Goal: Communication & Community: Share content

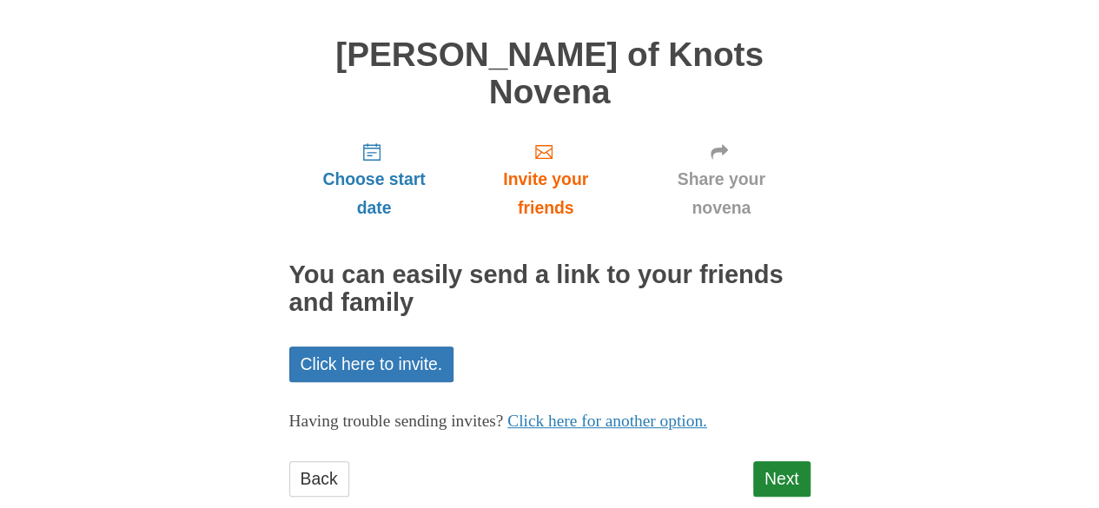
scroll to position [109, 0]
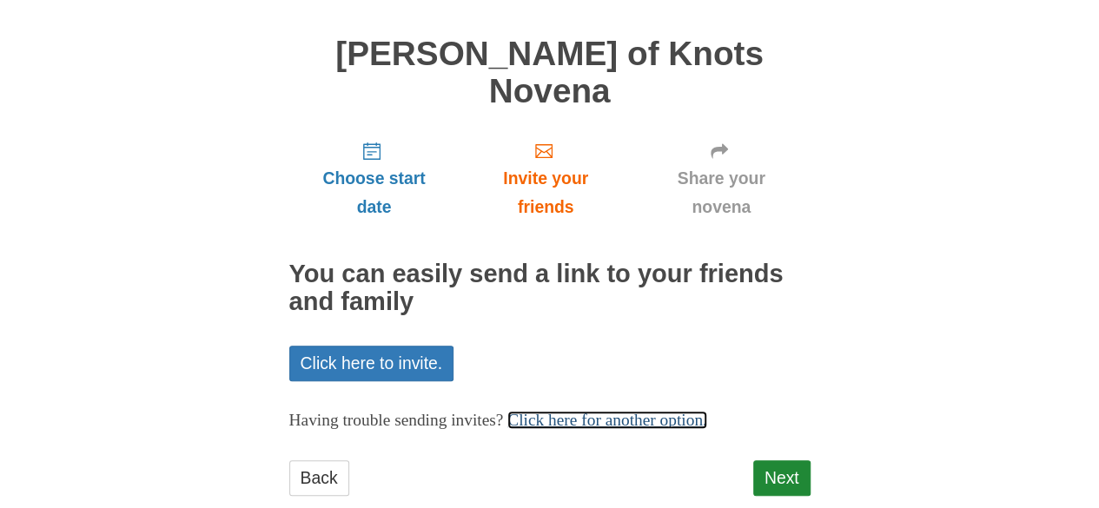
click at [606, 411] on link "Click here for another option." at bounding box center [607, 420] width 200 height 18
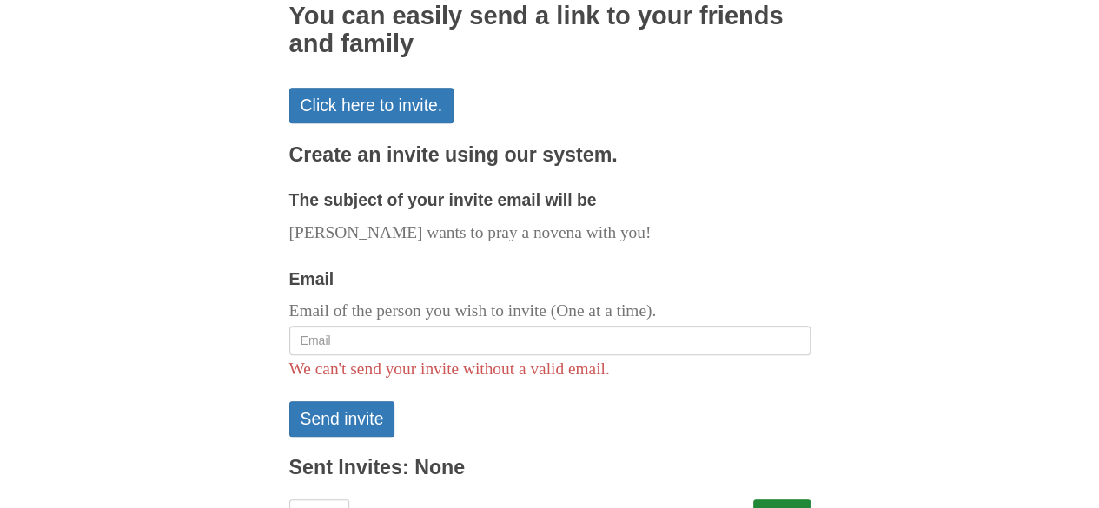
scroll to position [369, 0]
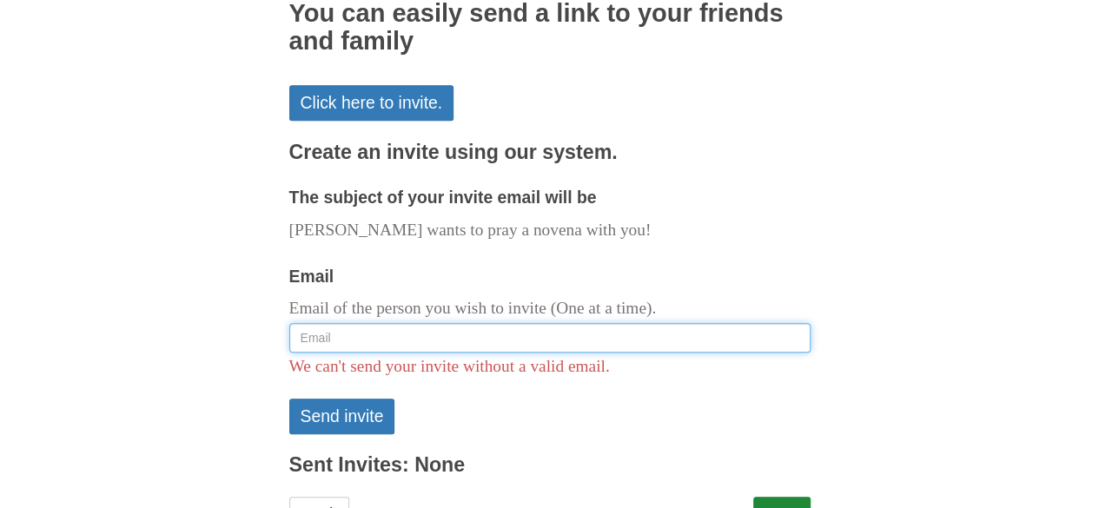
click at [440, 323] on input "Email" at bounding box center [549, 338] width 521 height 30
click at [412, 323] on input "Email" at bounding box center [549, 338] width 521 height 30
type input "swombati@gmail.com"
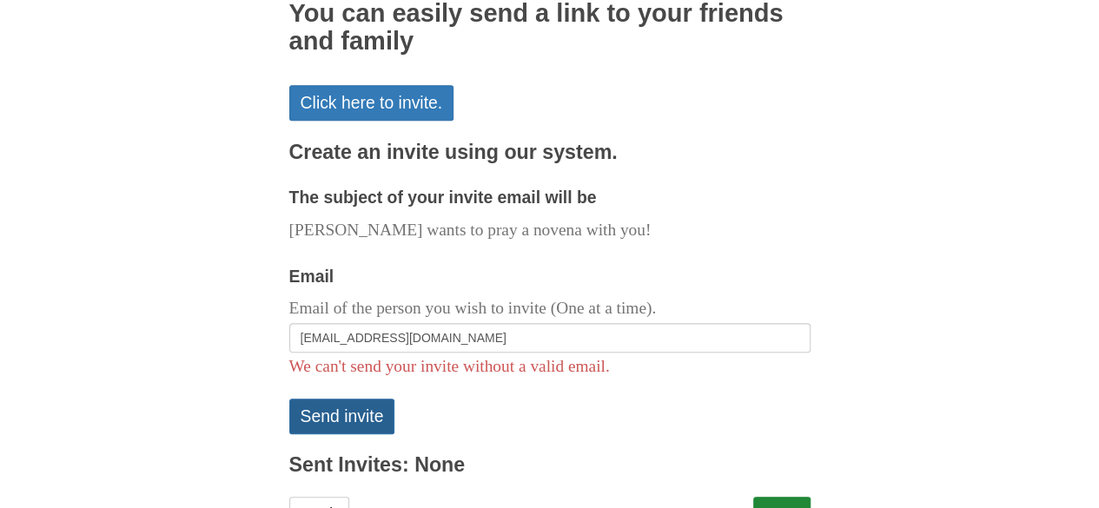
click at [368, 399] on button "Send invite" at bounding box center [342, 417] width 106 height 36
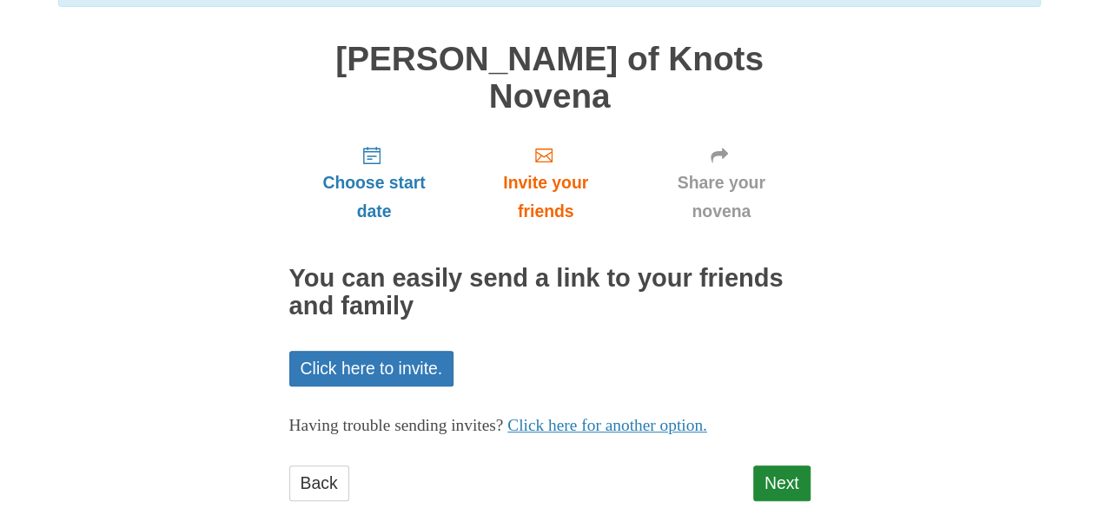
scroll to position [190, 0]
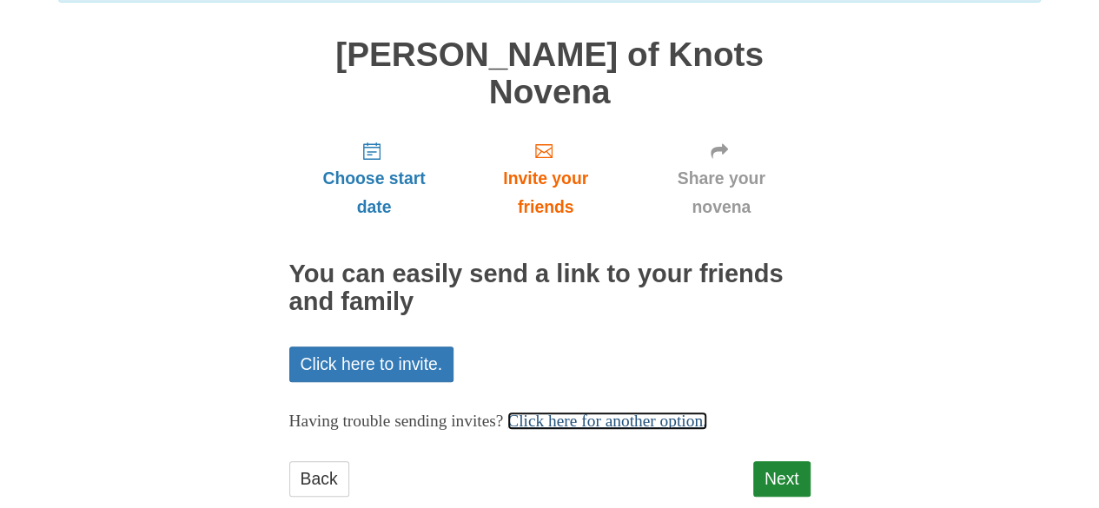
click at [613, 412] on link "Click here for another option." at bounding box center [607, 421] width 200 height 18
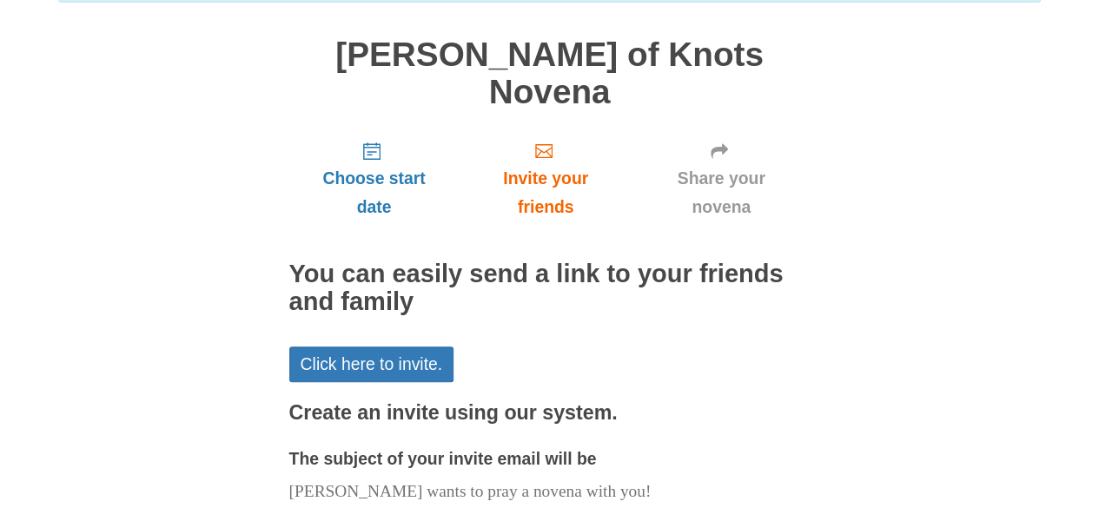
scroll to position [451, 0]
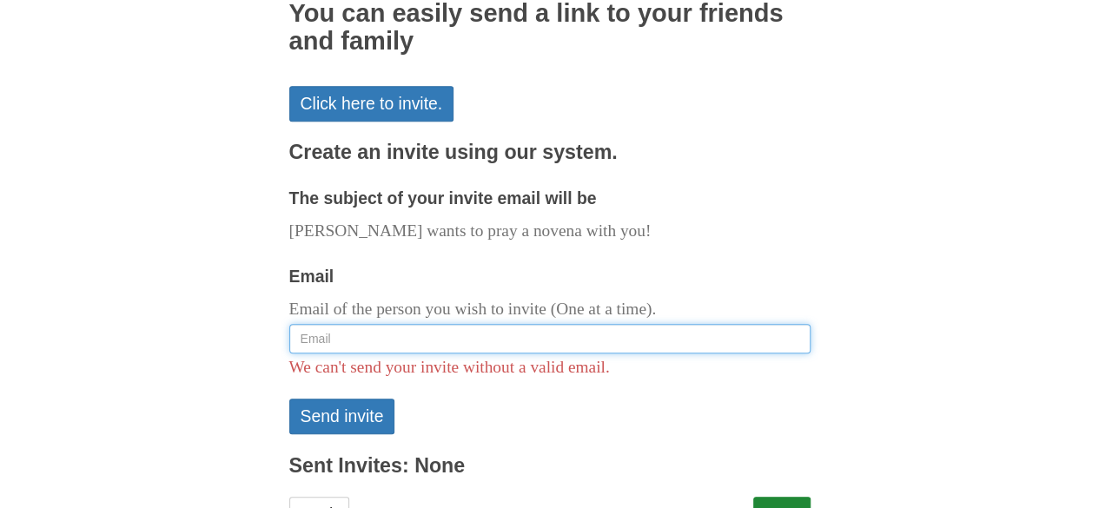
click at [410, 324] on input "Email" at bounding box center [549, 339] width 521 height 30
type input "meombati@gmail.com"
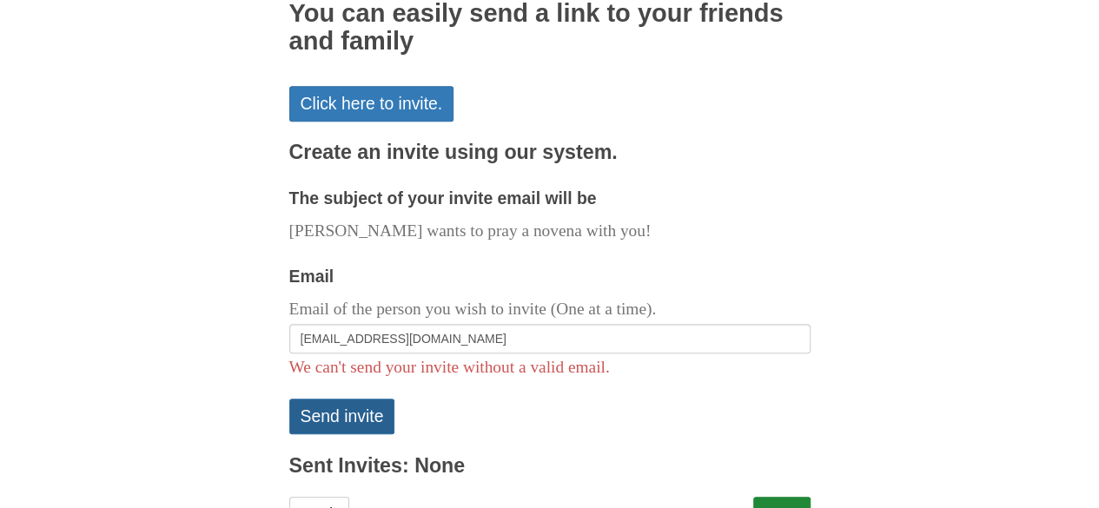
drag, startPoint x: 353, startPoint y: 378, endPoint x: 358, endPoint y: 365, distance: 14.0
click at [349, 399] on button "Send invite" at bounding box center [342, 417] width 106 height 36
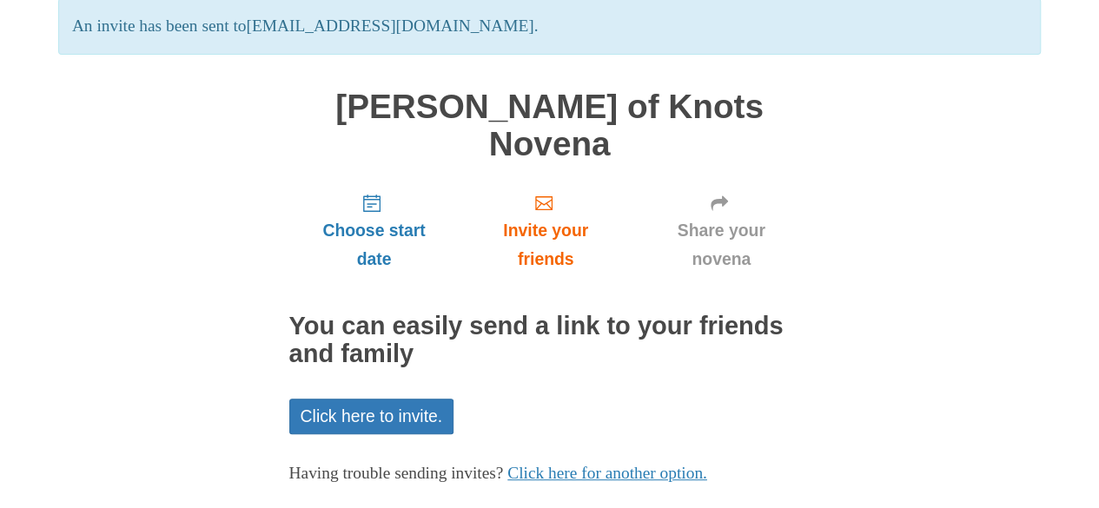
scroll to position [190, 0]
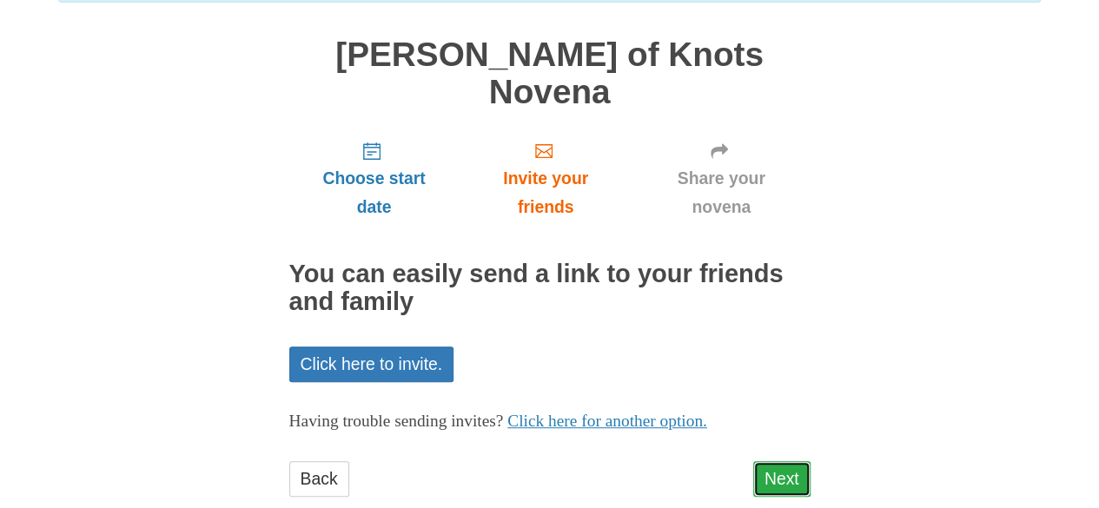
click at [775, 461] on link "Next" at bounding box center [781, 479] width 57 height 36
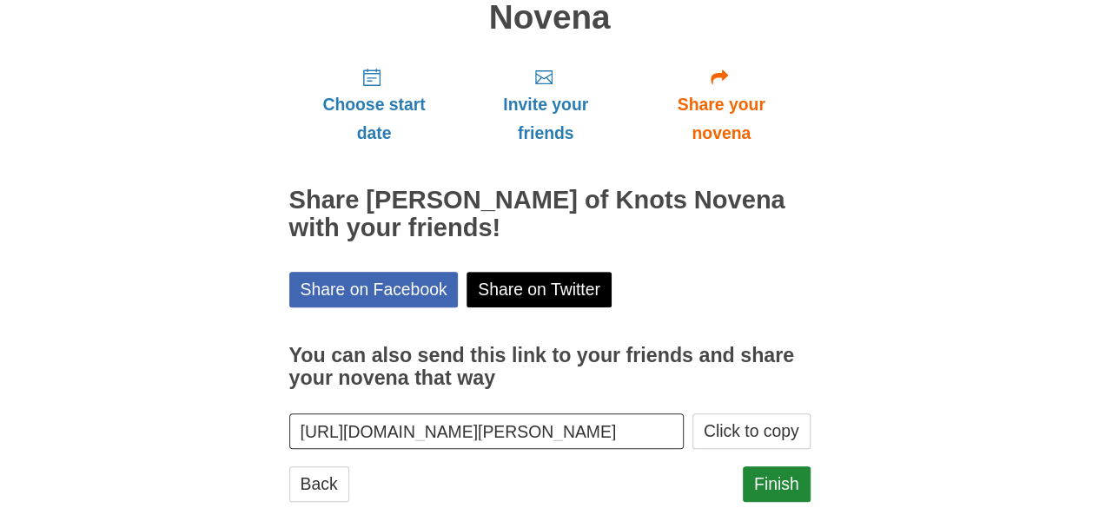
scroll to position [188, 0]
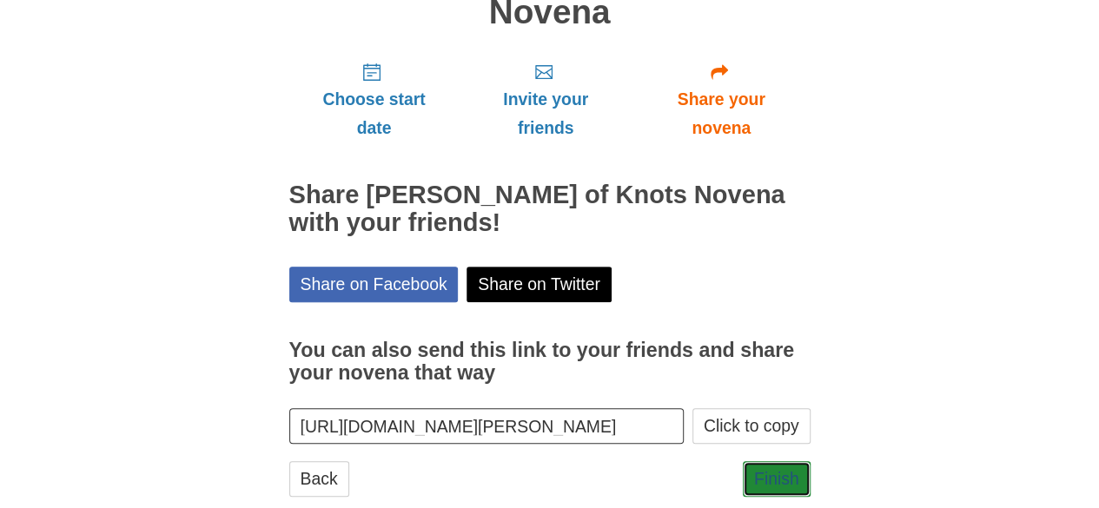
click at [775, 461] on link "Finish" at bounding box center [777, 479] width 68 height 36
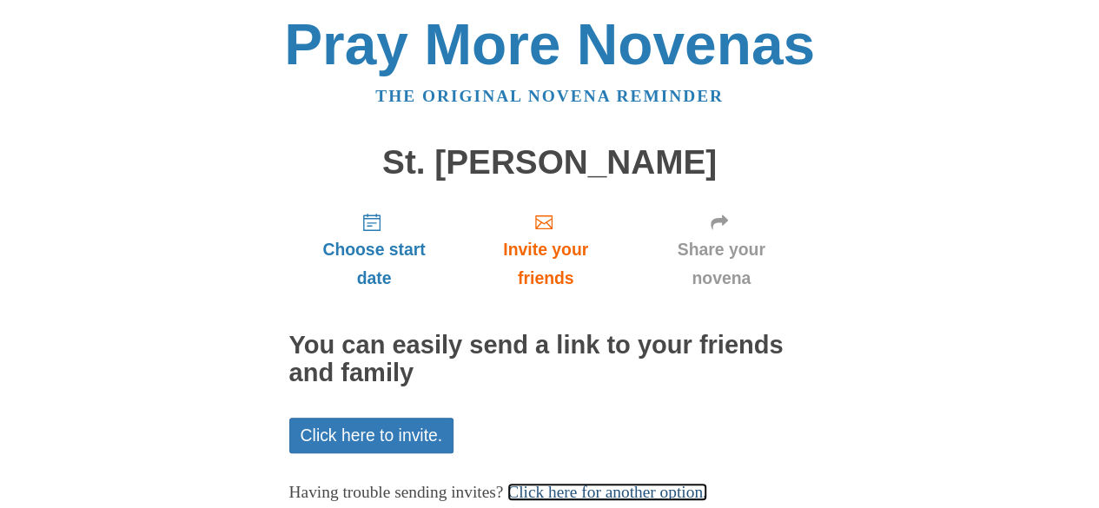
click at [630, 486] on link "Click here for another option." at bounding box center [607, 492] width 200 height 18
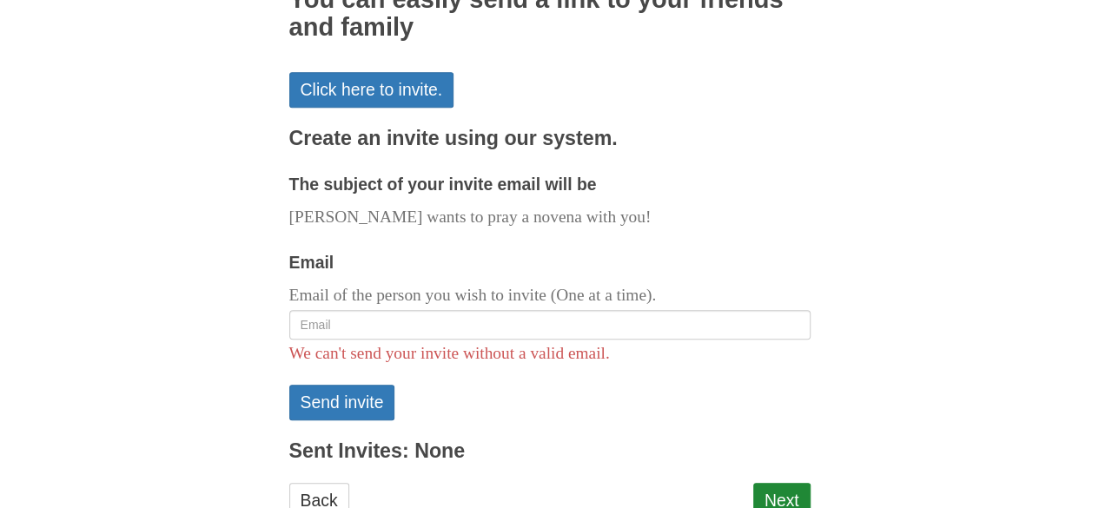
scroll to position [348, 0]
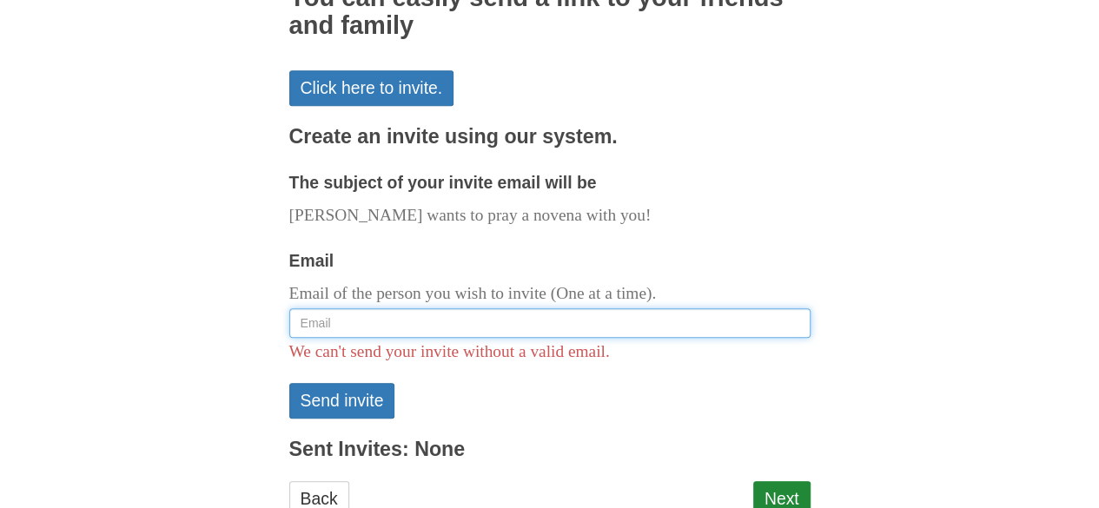
click at [534, 335] on input "Email" at bounding box center [549, 323] width 521 height 30
type input "swombati@gmail.com"
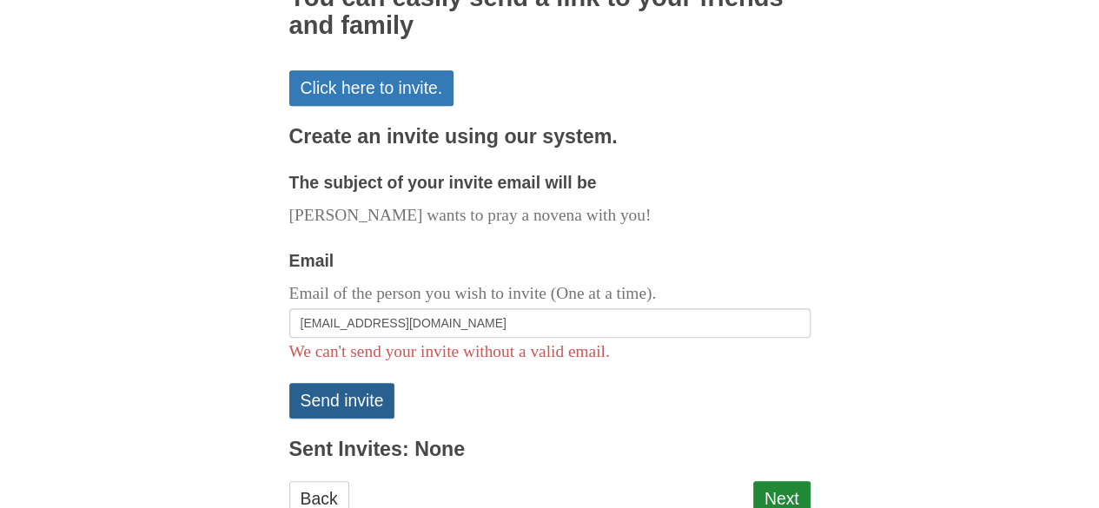
click at [375, 406] on button "Send invite" at bounding box center [342, 401] width 106 height 36
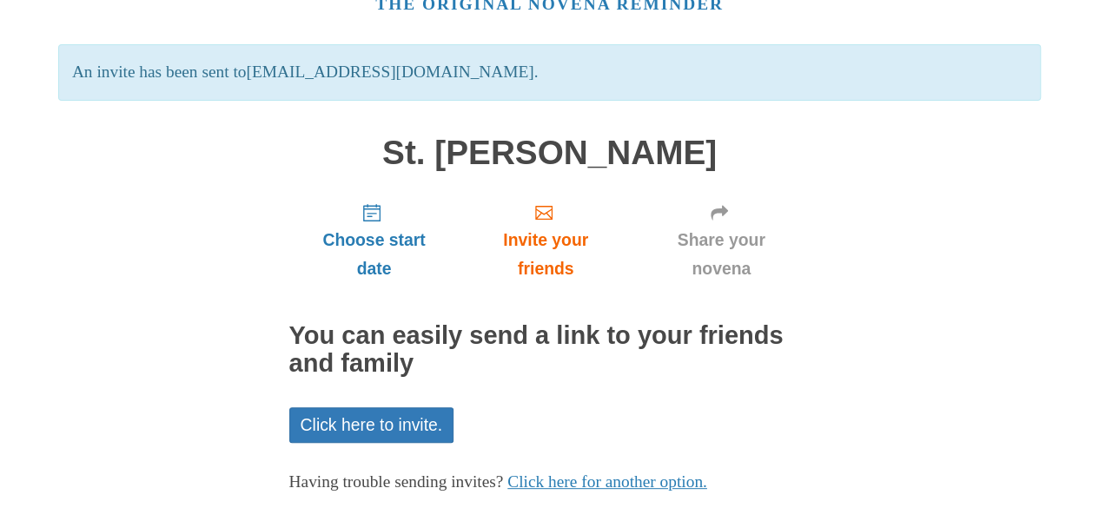
scroll to position [190, 0]
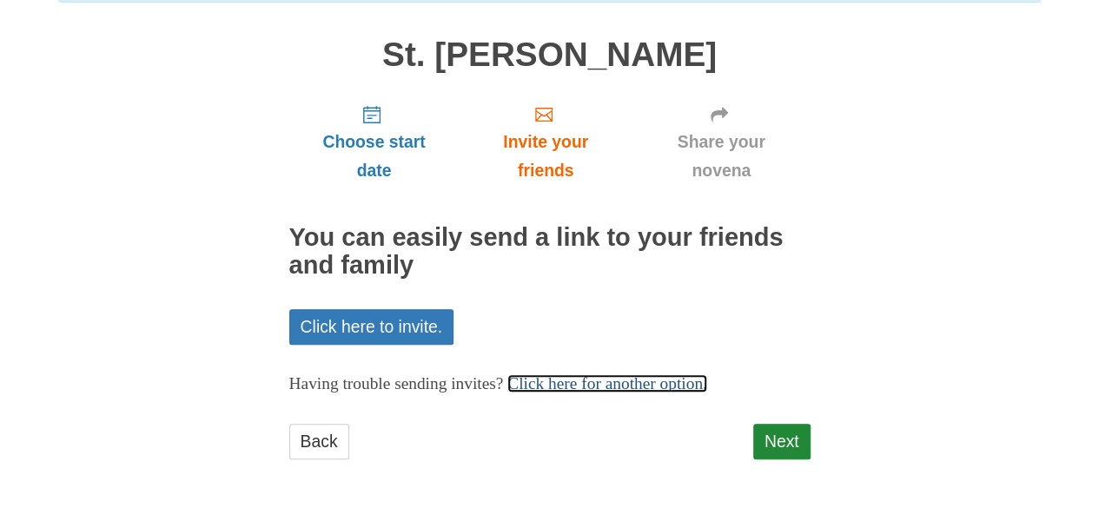
click at [618, 386] on link "Click here for another option." at bounding box center [607, 384] width 200 height 18
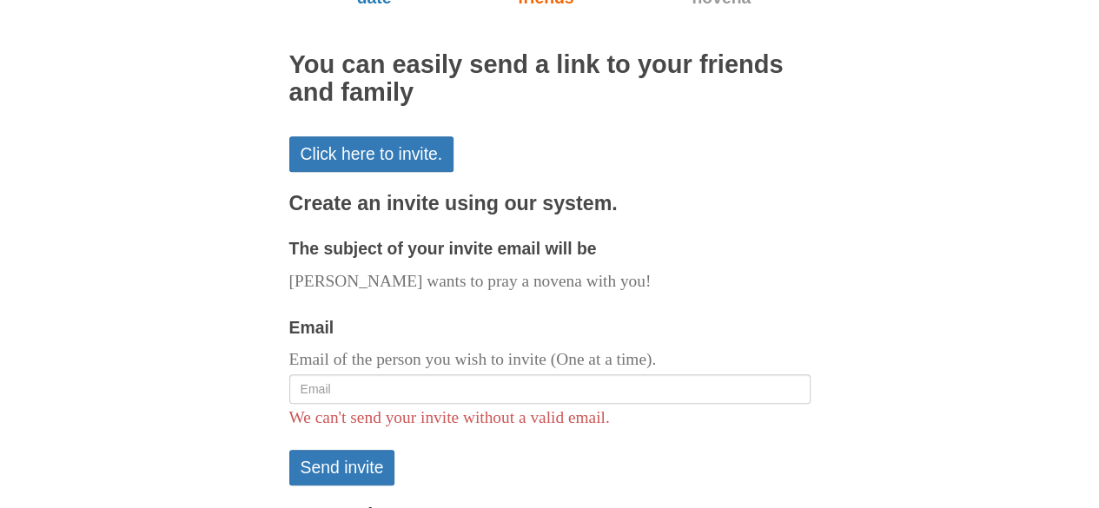
scroll to position [364, 0]
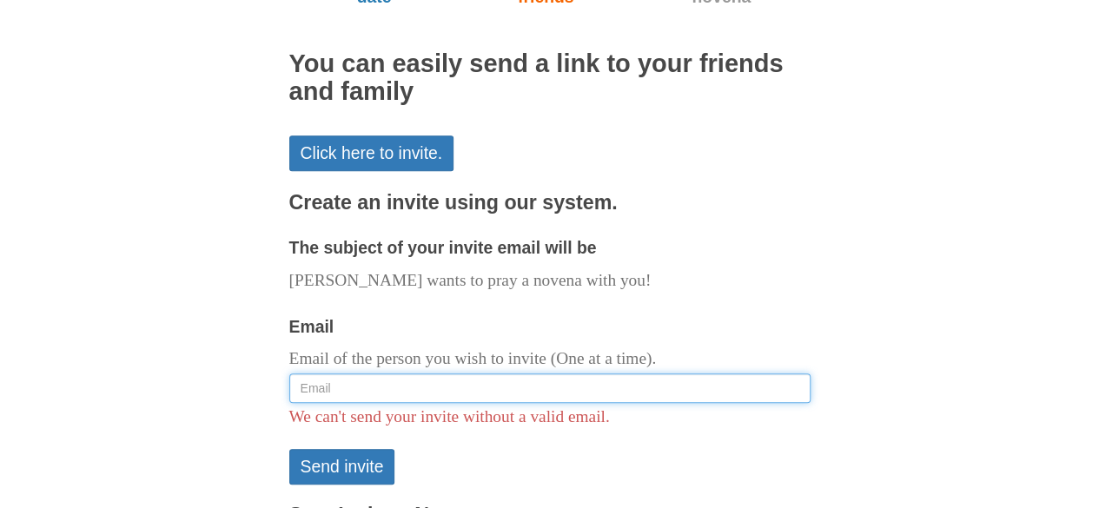
click at [461, 376] on input "Email" at bounding box center [549, 389] width 521 height 30
type input "[EMAIL_ADDRESS][DOMAIN_NAME]"
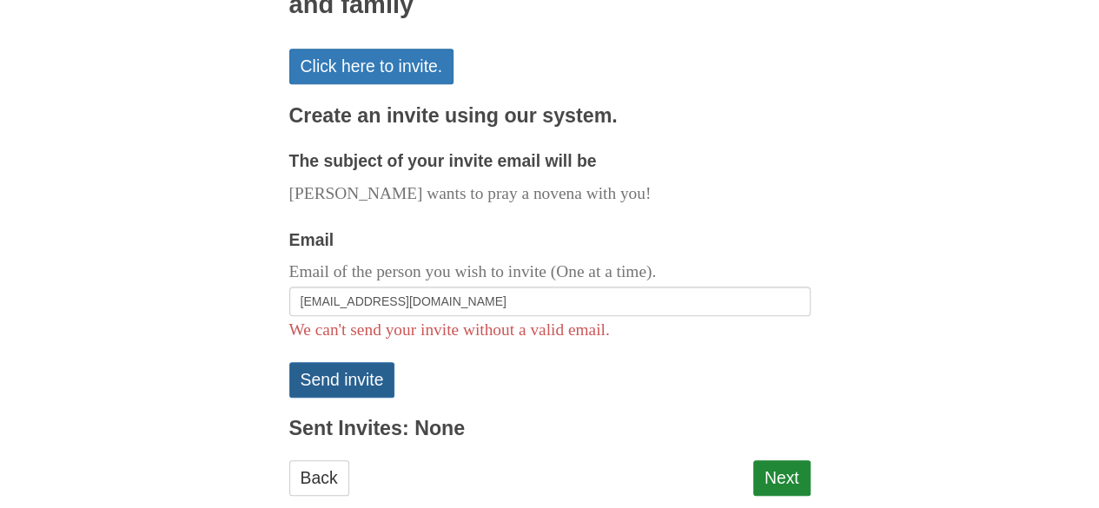
click at [368, 388] on button "Send invite" at bounding box center [342, 380] width 106 height 36
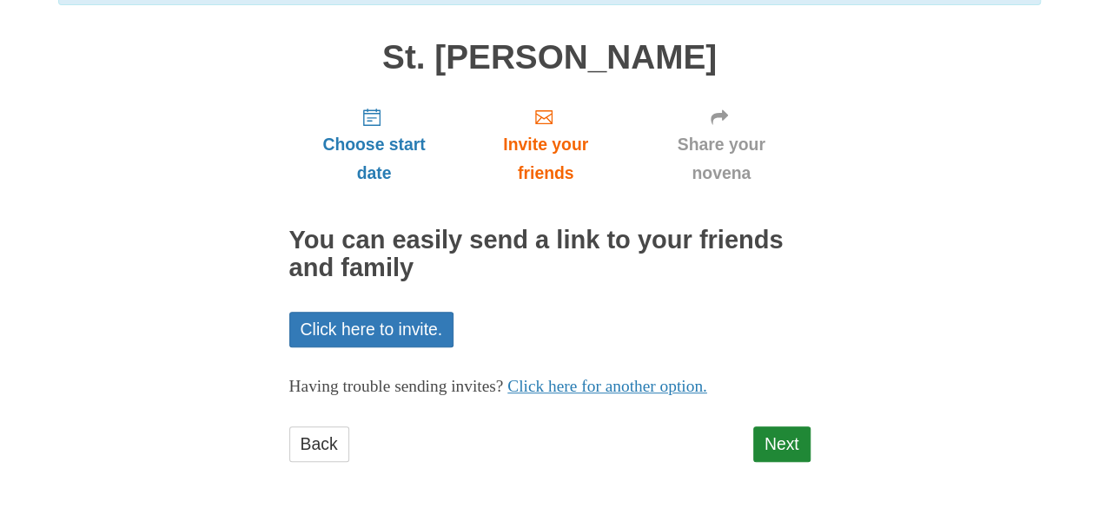
scroll to position [190, 0]
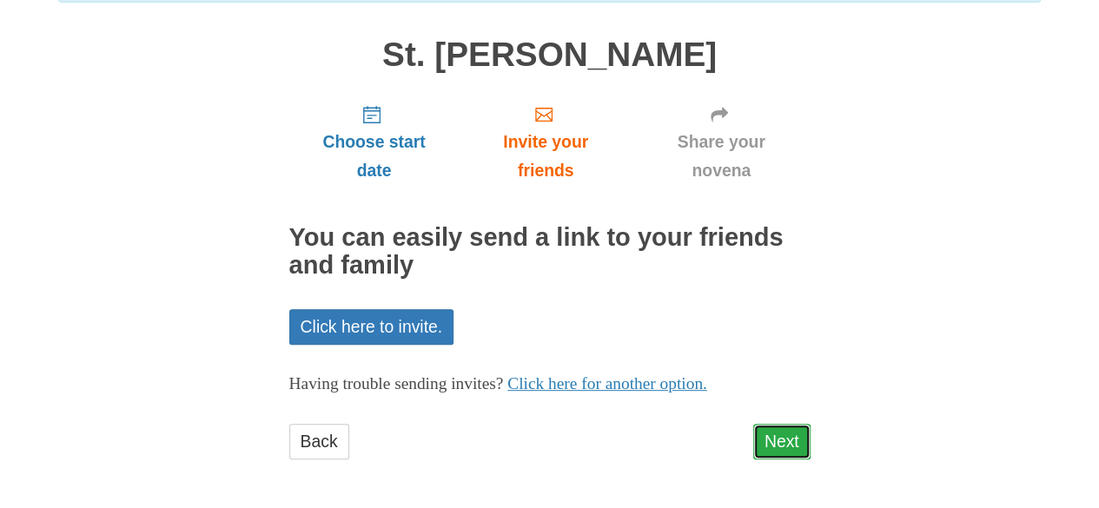
click at [785, 446] on link "Next" at bounding box center [781, 442] width 57 height 36
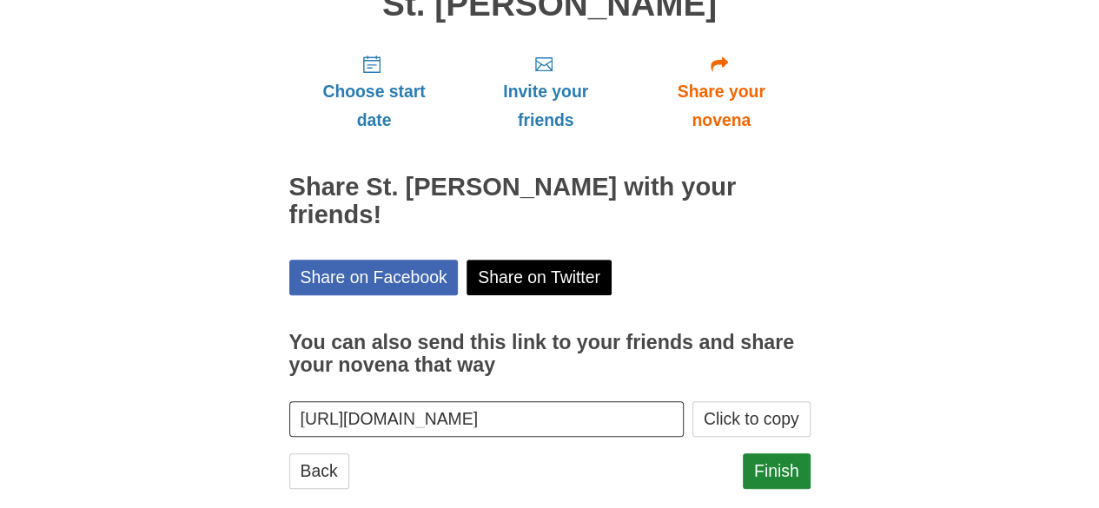
scroll to position [160, 0]
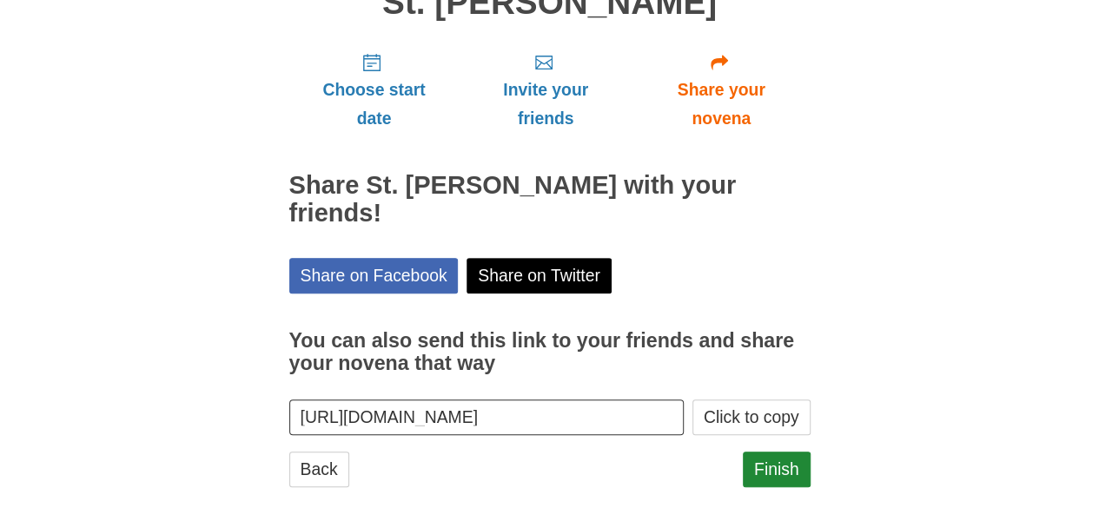
click at [773, 463] on div "Finish" at bounding box center [777, 478] width 68 height 52
click at [774, 454] on link "Finish" at bounding box center [777, 470] width 68 height 36
